Goal: Feedback & Contribution: Leave review/rating

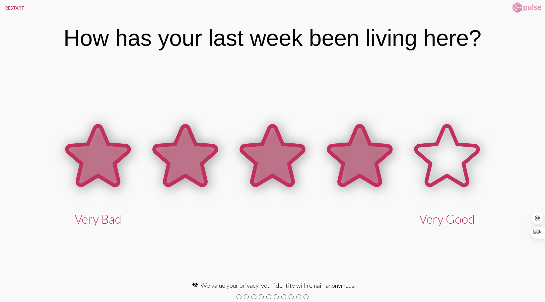
click at [358, 169] on icon at bounding box center [360, 155] width 62 height 59
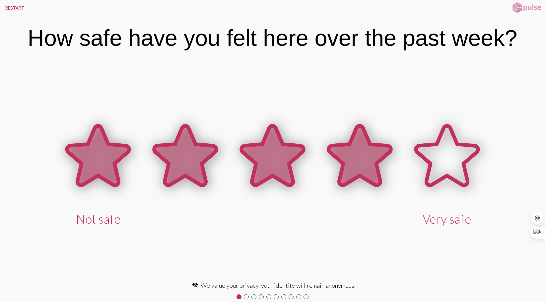
click at [354, 185] on icon at bounding box center [360, 155] width 62 height 59
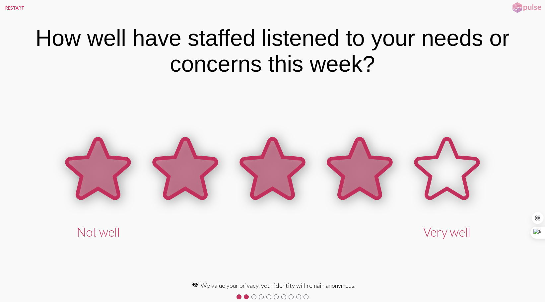
click at [341, 179] on icon at bounding box center [360, 168] width 62 height 59
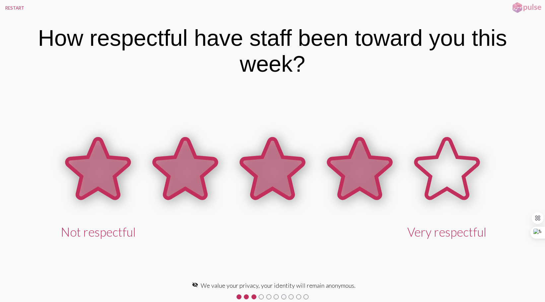
click at [362, 172] on icon at bounding box center [360, 168] width 62 height 59
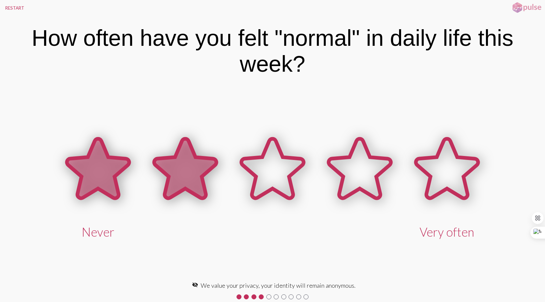
click at [199, 184] on icon at bounding box center [185, 168] width 62 height 59
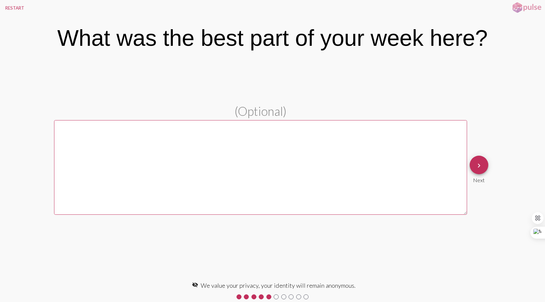
click at [76, 154] on textarea at bounding box center [260, 167] width 413 height 95
type textarea "Free stuff!!!!"
click at [479, 166] on mat-icon "keyboard_arrow_right" at bounding box center [479, 166] width 8 height 8
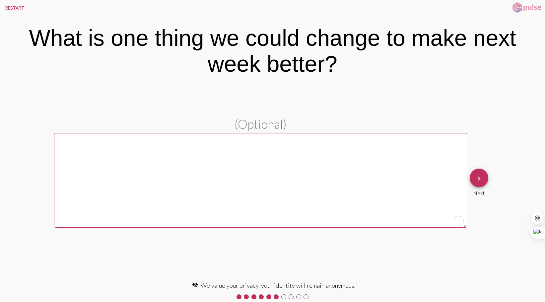
click at [73, 149] on textarea "To enrich screen reader interactions, please activate Accessibility in Grammarl…" at bounding box center [260, 180] width 413 height 95
type textarea "Room Service."
click at [484, 185] on button "keyboard_arrow_right" at bounding box center [479, 178] width 19 height 19
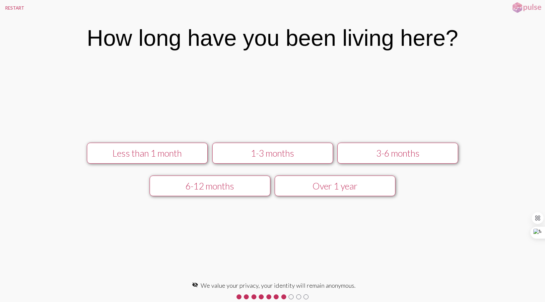
click at [168, 157] on div "Less than 1 month" at bounding box center [147, 153] width 108 height 11
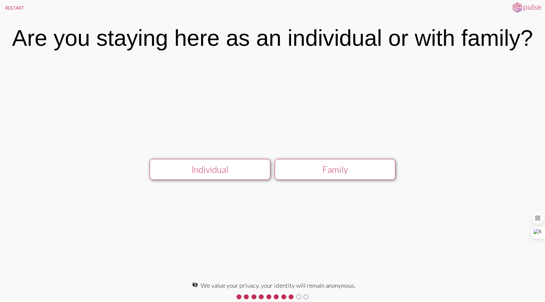
click at [331, 175] on div "Family" at bounding box center [335, 169] width 108 height 11
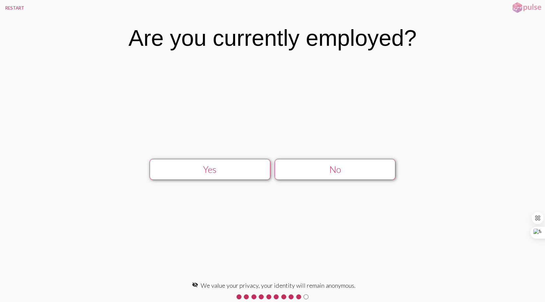
click at [331, 170] on div "No" at bounding box center [335, 169] width 108 height 11
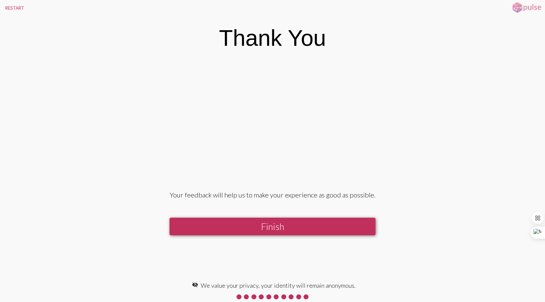
click at [295, 228] on button "Finish" at bounding box center [273, 227] width 206 height 18
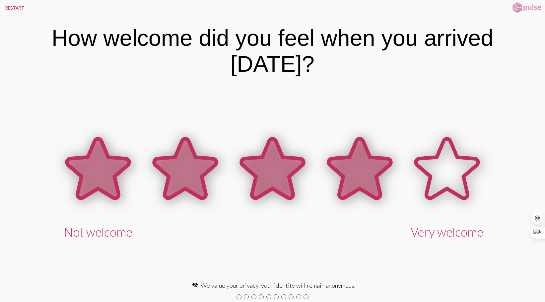
drag, startPoint x: 385, startPoint y: 171, endPoint x: 374, endPoint y: 178, distance: 13.5
click at [385, 172] on icon at bounding box center [360, 168] width 62 height 59
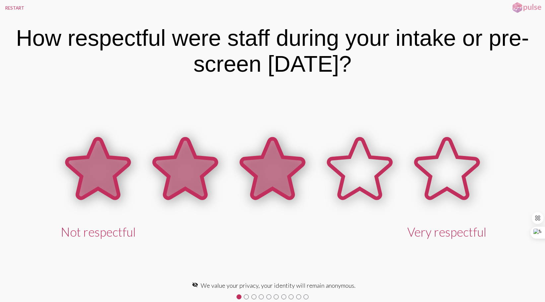
click at [284, 178] on icon at bounding box center [273, 168] width 62 height 59
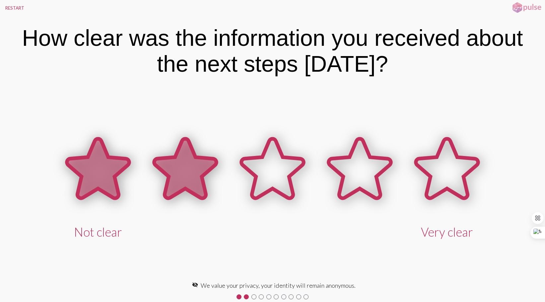
click at [193, 181] on icon at bounding box center [185, 168] width 62 height 59
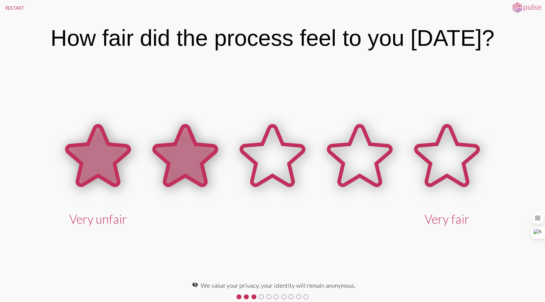
click at [199, 163] on icon at bounding box center [185, 155] width 62 height 59
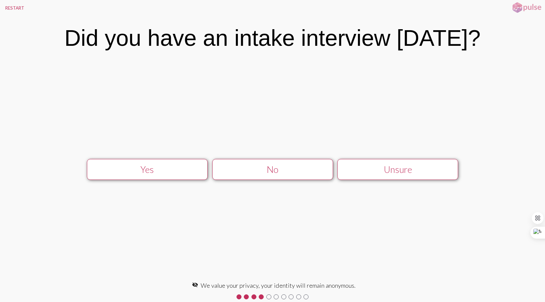
click at [416, 175] on div "Unsure" at bounding box center [398, 169] width 108 height 11
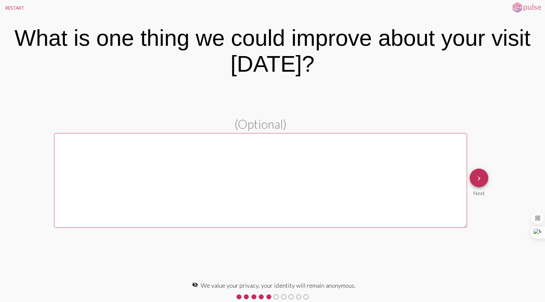
click at [153, 169] on textarea at bounding box center [260, 180] width 413 height 95
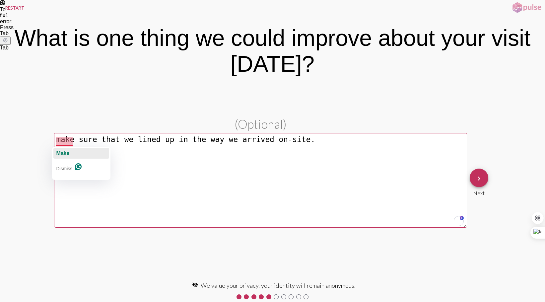
click at [64, 155] on span "Make" at bounding box center [62, 153] width 13 height 6
type textarea "Make sure that we lined up in the way we arrived on-site."
click at [482, 182] on mat-icon "keyboard_arrow_right" at bounding box center [479, 179] width 8 height 8
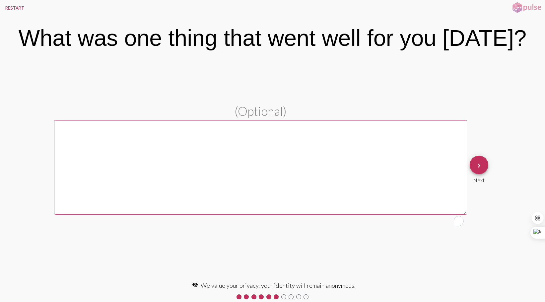
click at [95, 158] on textarea "To enrich screen reader interactions, please activate Accessibility in Grammarl…" at bounding box center [260, 167] width 413 height 95
type textarea "I arrived early"
click at [485, 174] on button "keyboard_arrow_right" at bounding box center [479, 165] width 19 height 19
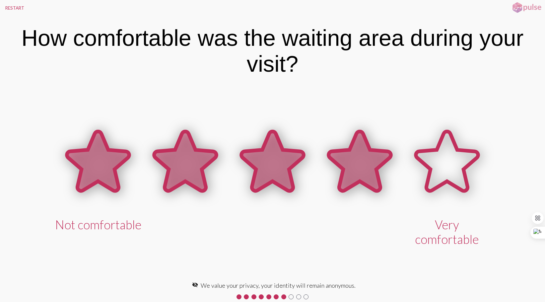
click at [350, 167] on icon at bounding box center [360, 160] width 62 height 59
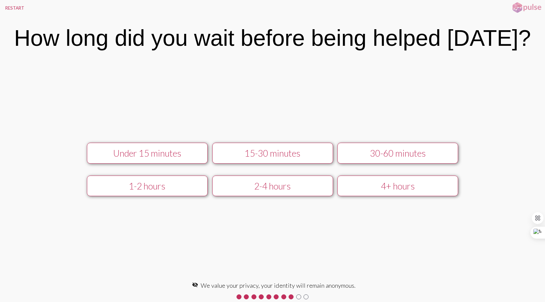
click at [283, 159] on div "15-30 minutes" at bounding box center [273, 153] width 108 height 11
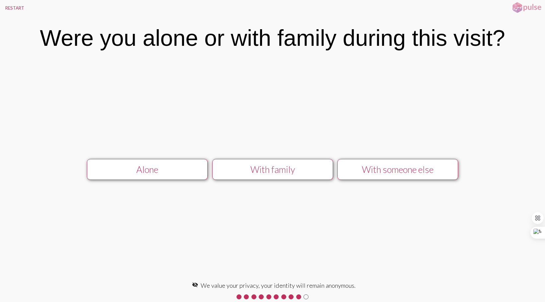
click at [276, 174] on div "With family" at bounding box center [273, 169] width 108 height 11
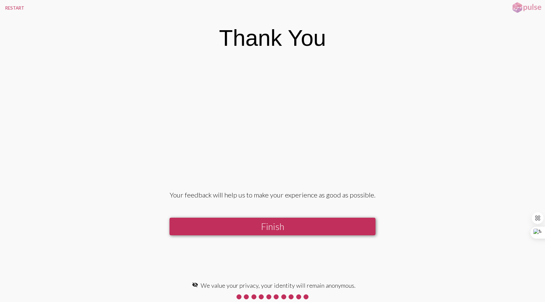
click at [269, 225] on button "Finish" at bounding box center [273, 227] width 206 height 18
